Goal: Navigation & Orientation: Find specific page/section

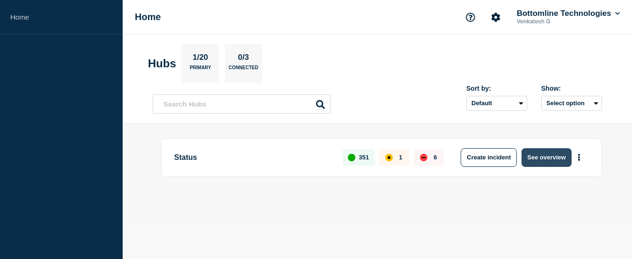
click at [551, 162] on button "See overview" at bounding box center [547, 157] width 50 height 19
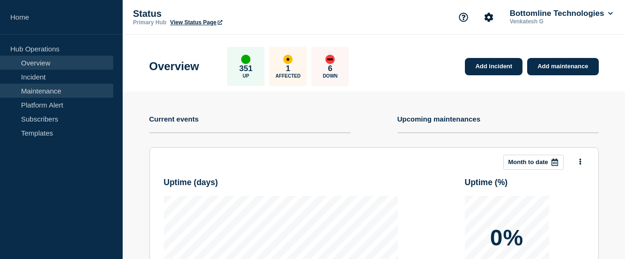
click at [30, 91] on link "Maintenance" at bounding box center [56, 91] width 113 height 14
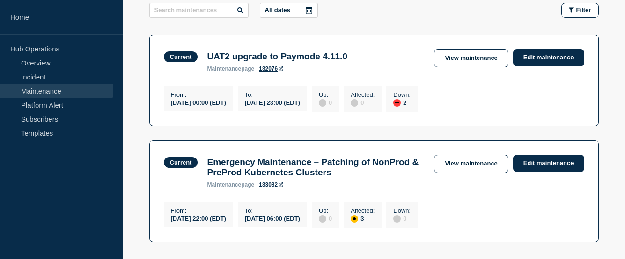
scroll to position [168, 0]
